Goal: Information Seeking & Learning: Learn about a topic

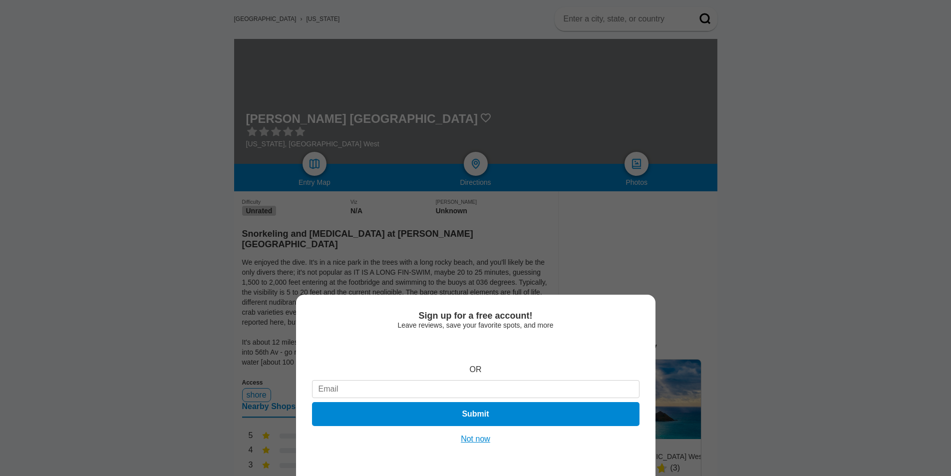
scroll to position [100, 0]
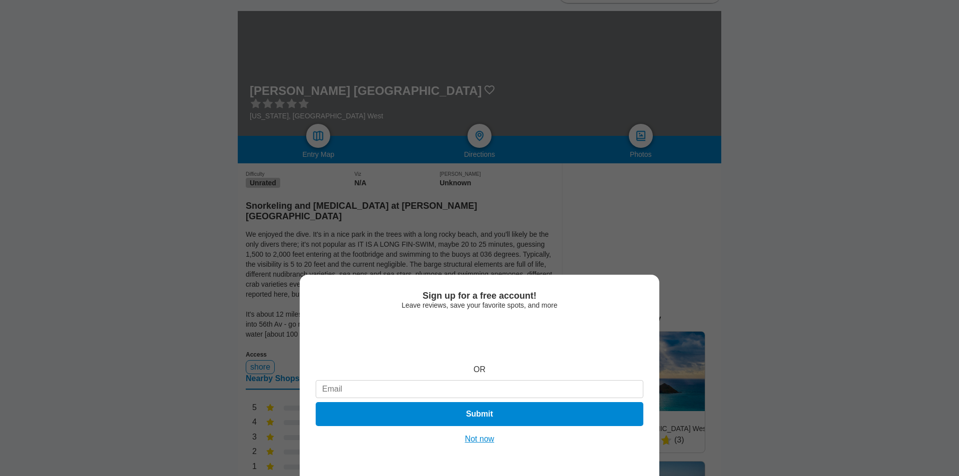
click at [491, 435] on button "Not now" at bounding box center [479, 439] width 35 height 10
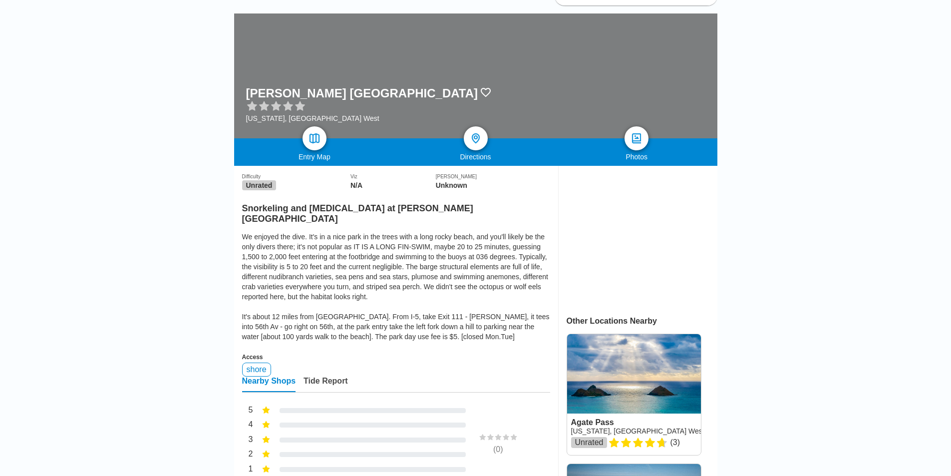
scroll to position [0, 0]
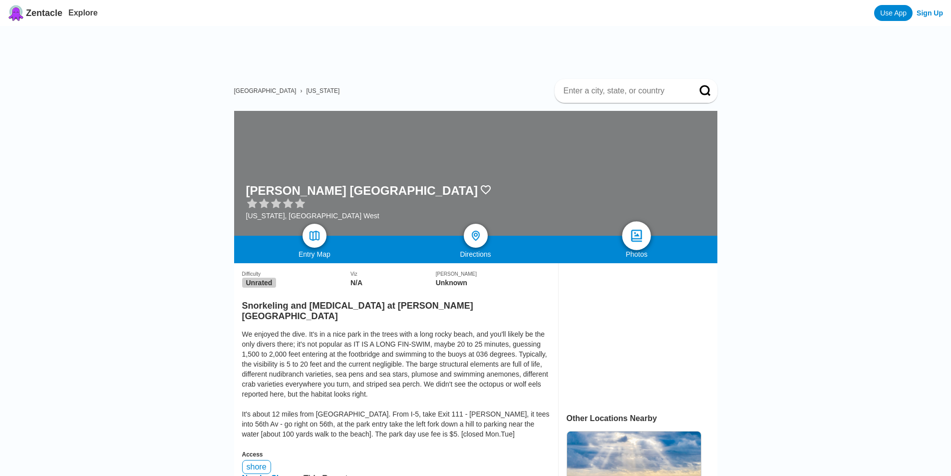
click at [638, 221] on link at bounding box center [636, 235] width 29 height 29
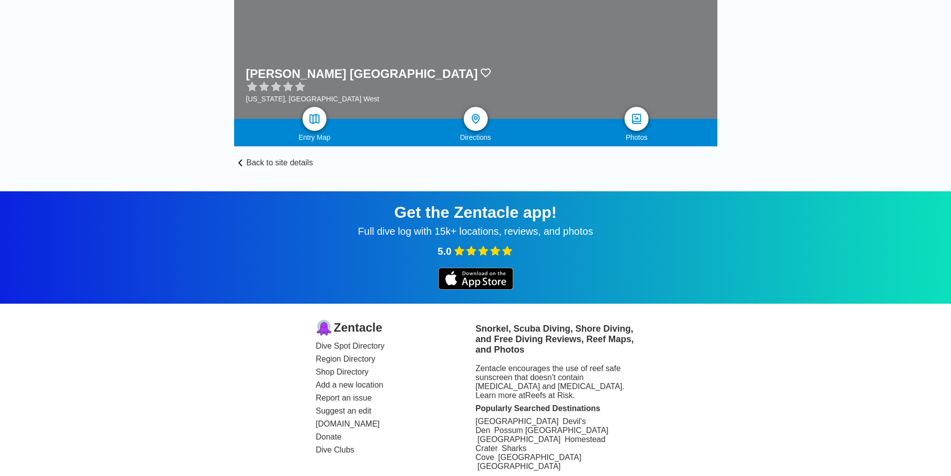
scroll to position [49, 0]
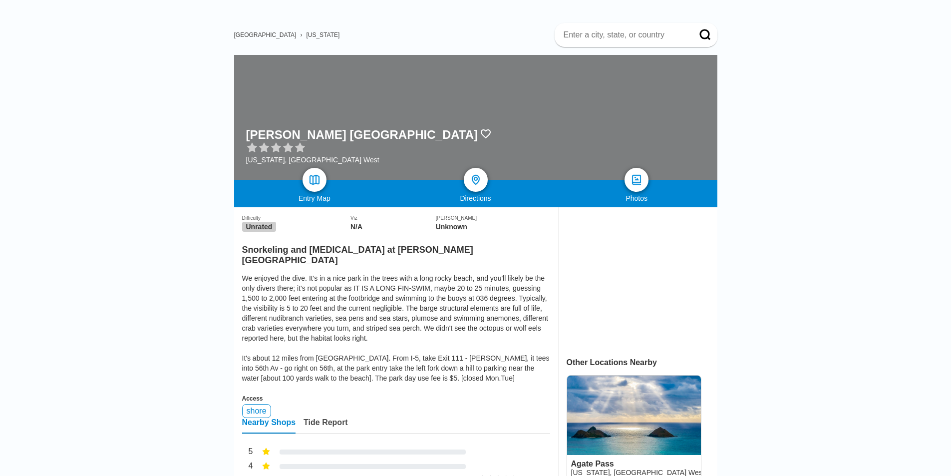
scroll to position [50, 0]
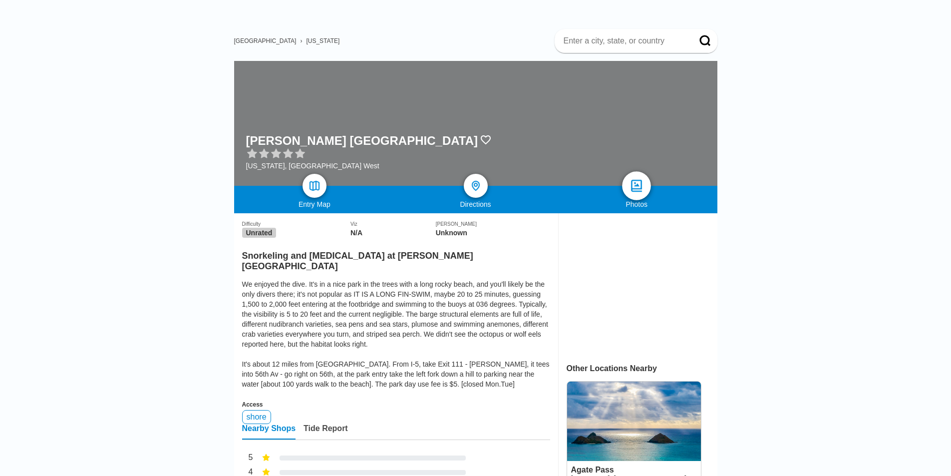
click at [638, 179] on img at bounding box center [637, 186] width 14 height 14
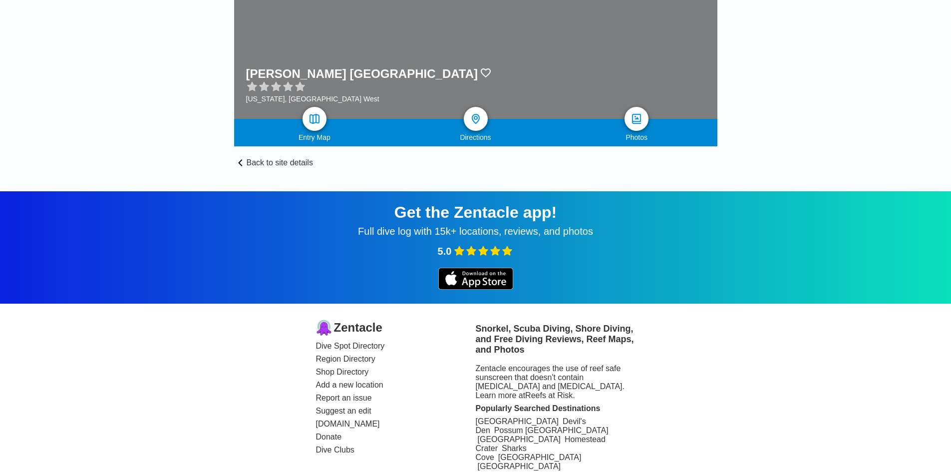
scroll to position [49, 0]
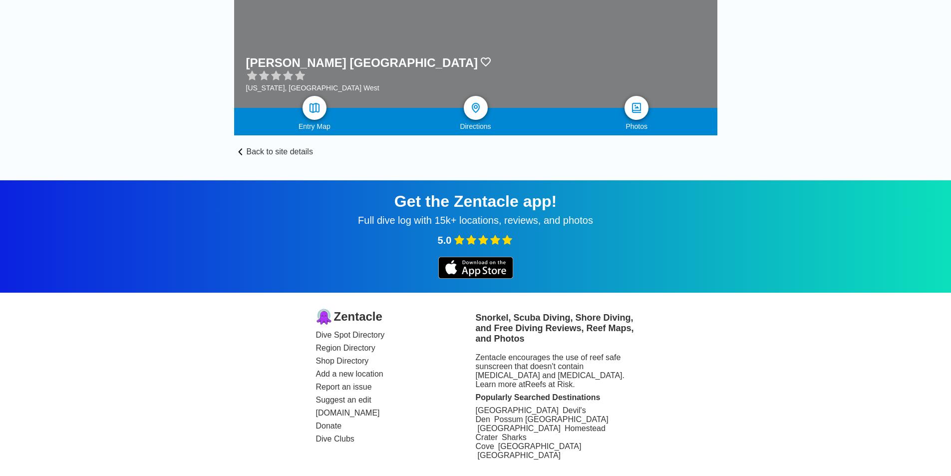
click at [242, 148] on icon at bounding box center [240, 151] width 4 height 7
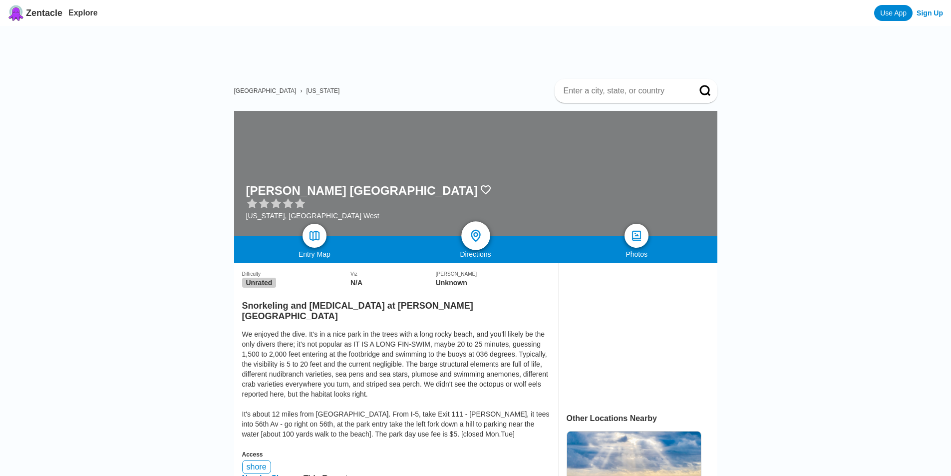
click at [483, 229] on img at bounding box center [475, 236] width 14 height 14
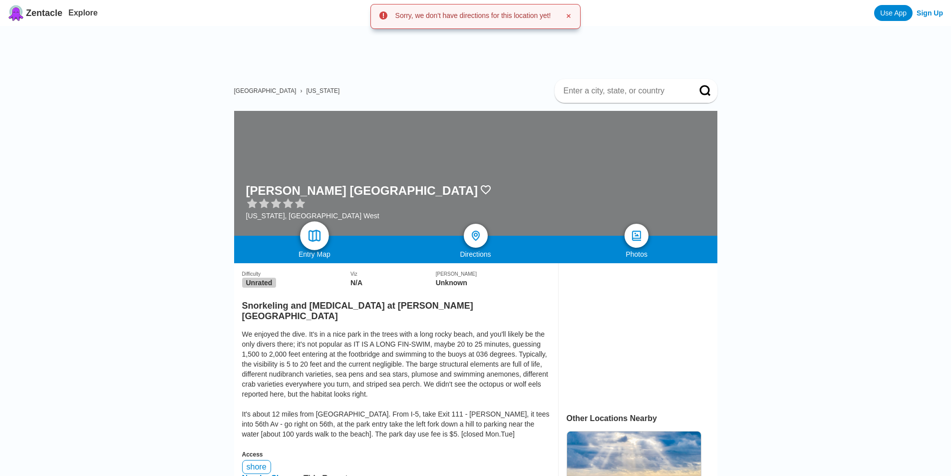
click at [309, 229] on img at bounding box center [314, 236] width 14 height 14
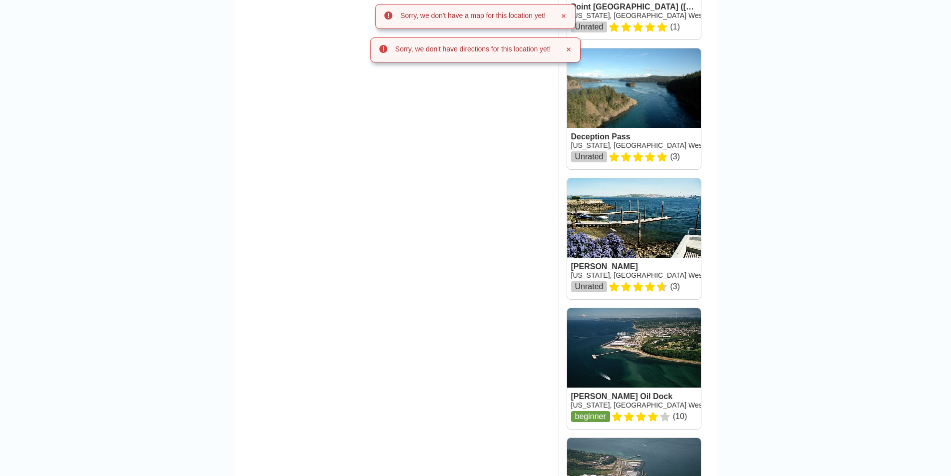
scroll to position [949, 0]
